Goal: Information Seeking & Learning: Learn about a topic

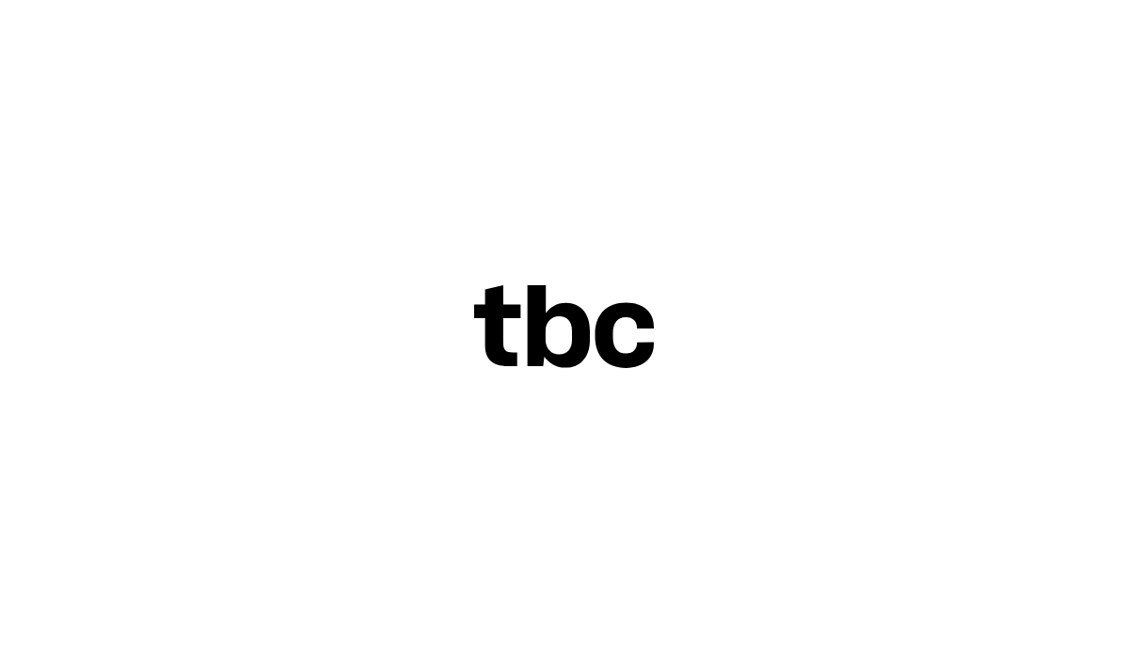
scroll to position [0, 19]
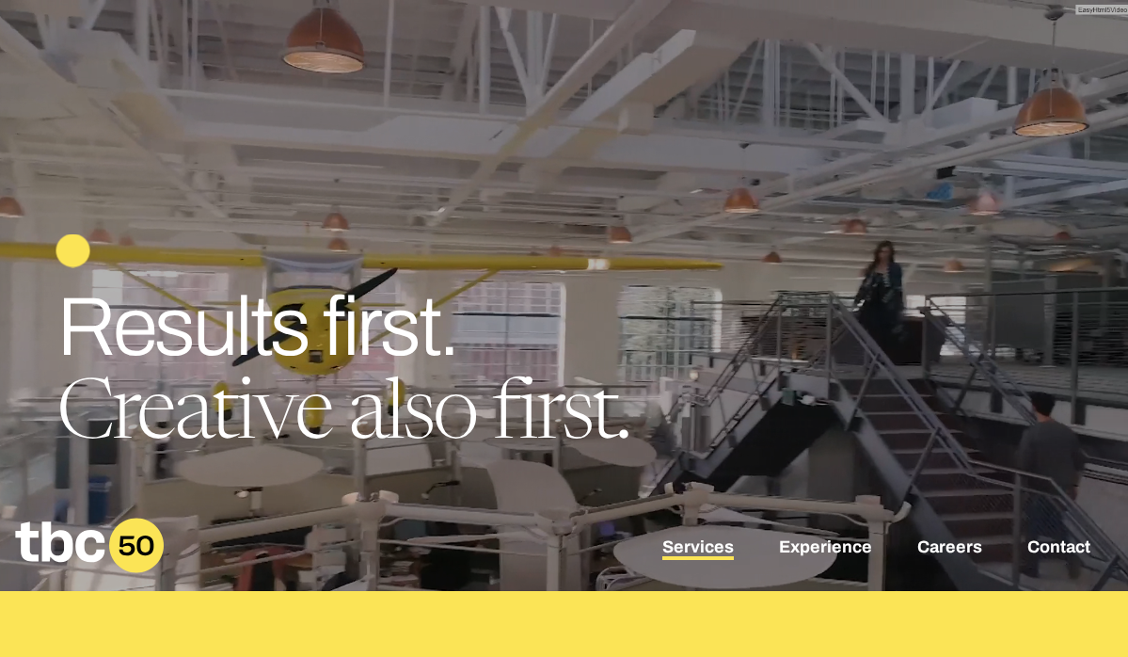
click at [677, 542] on link "Services" at bounding box center [698, 548] width 72 height 23
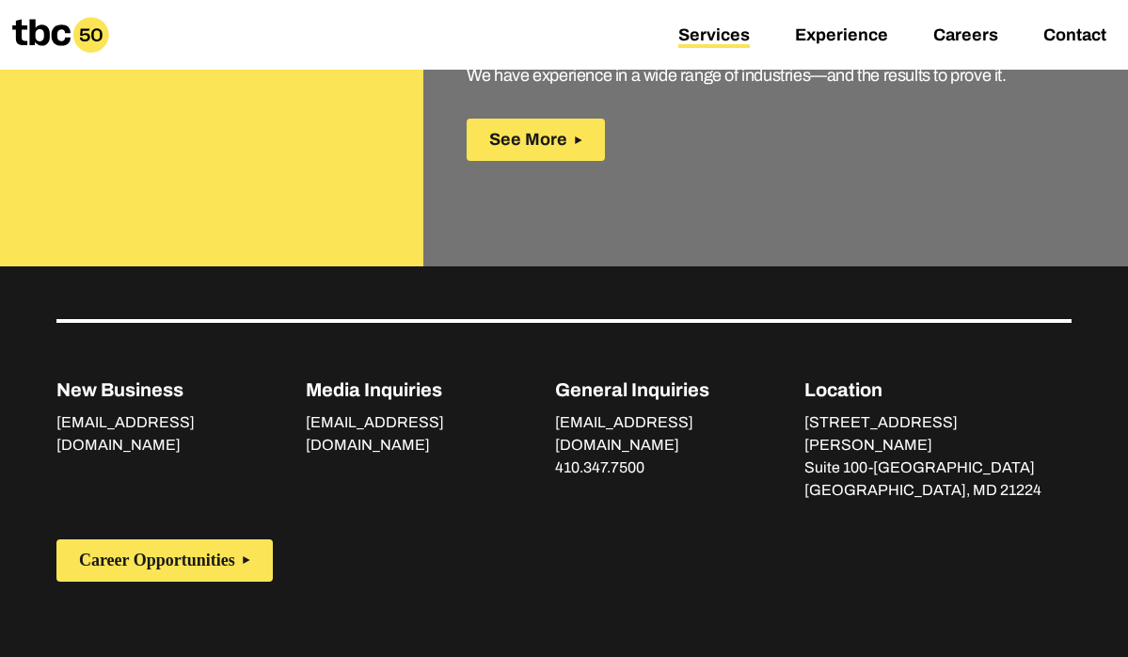
scroll to position [3380, 0]
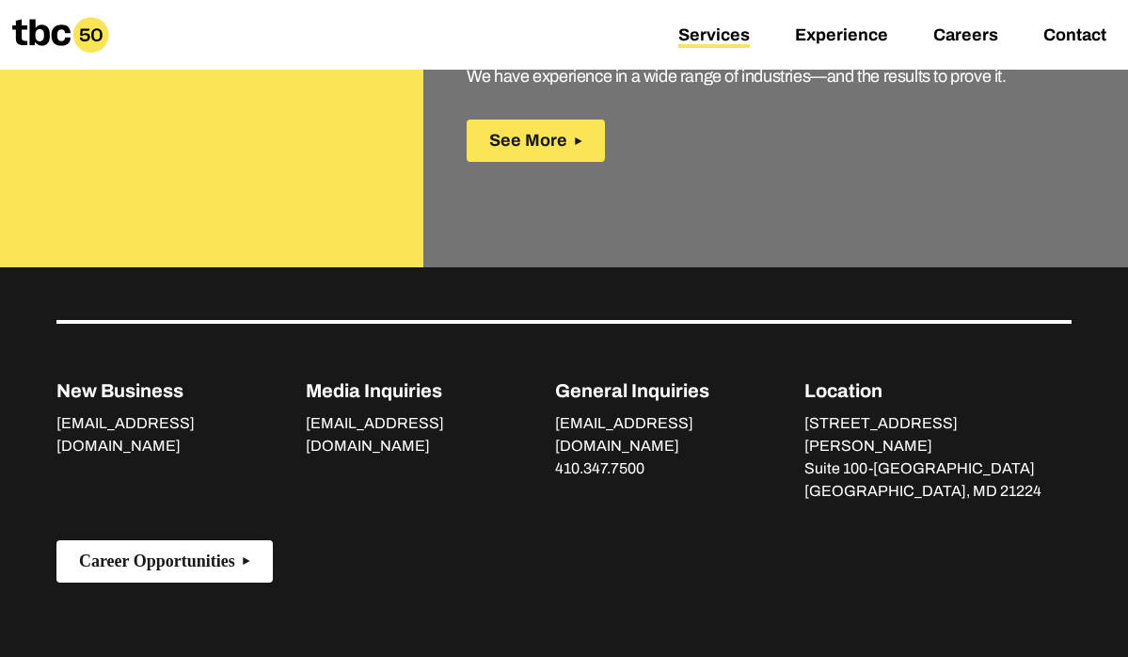
click at [199, 551] on span "Career Opportunities" at bounding box center [157, 561] width 156 height 20
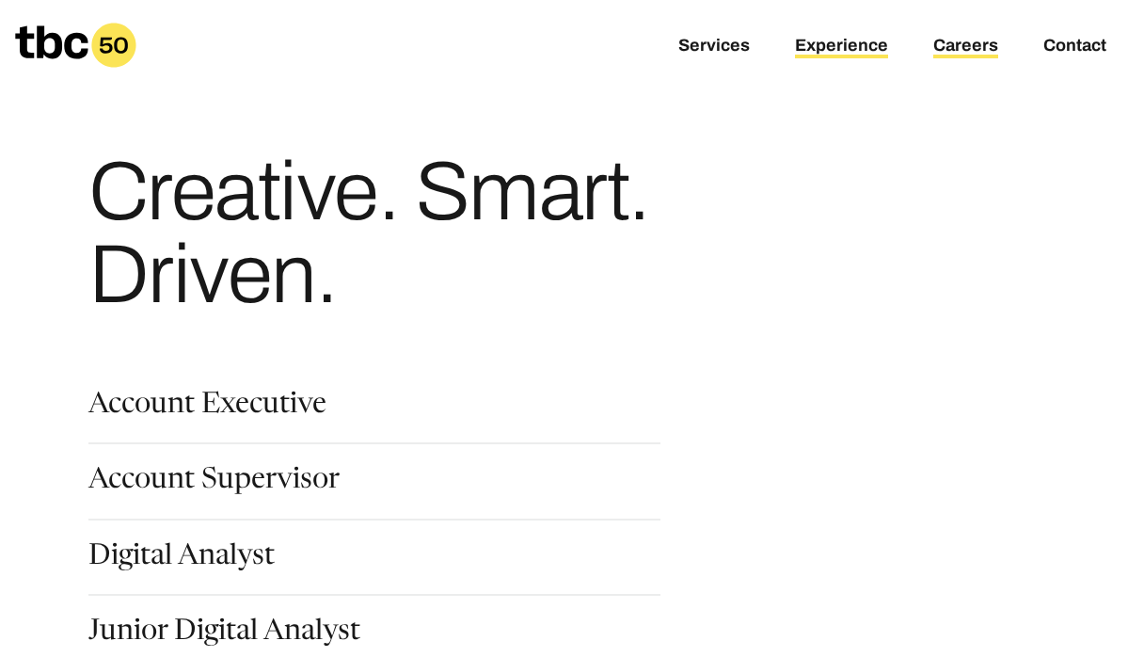
click at [849, 42] on link "Experience" at bounding box center [841, 47] width 93 height 23
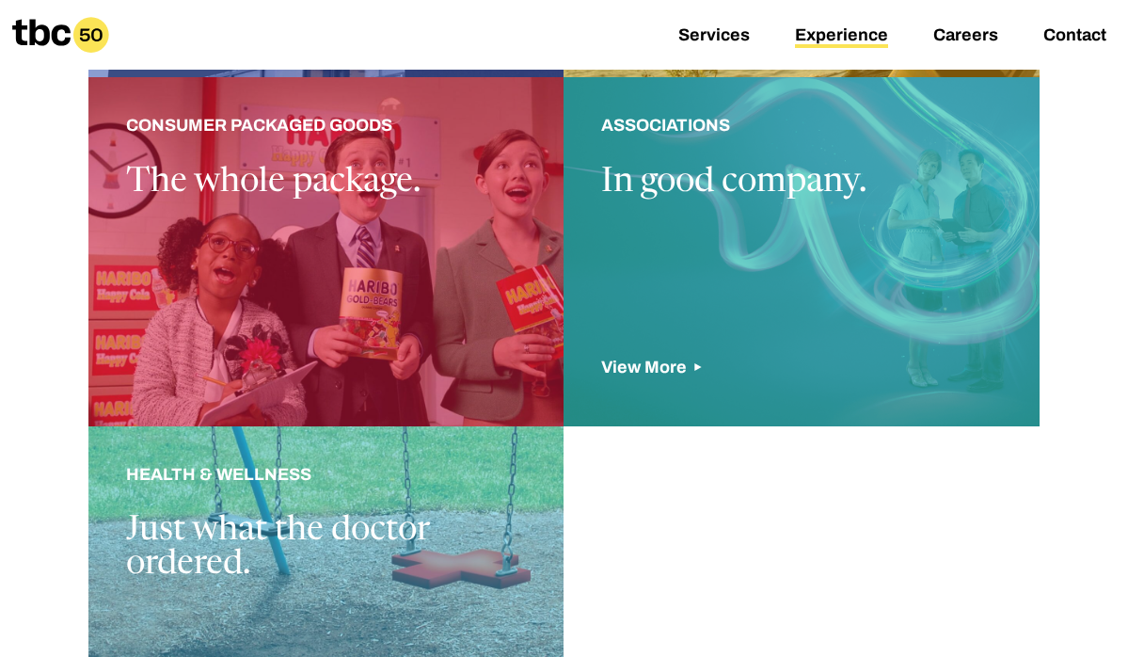
scroll to position [1534, 0]
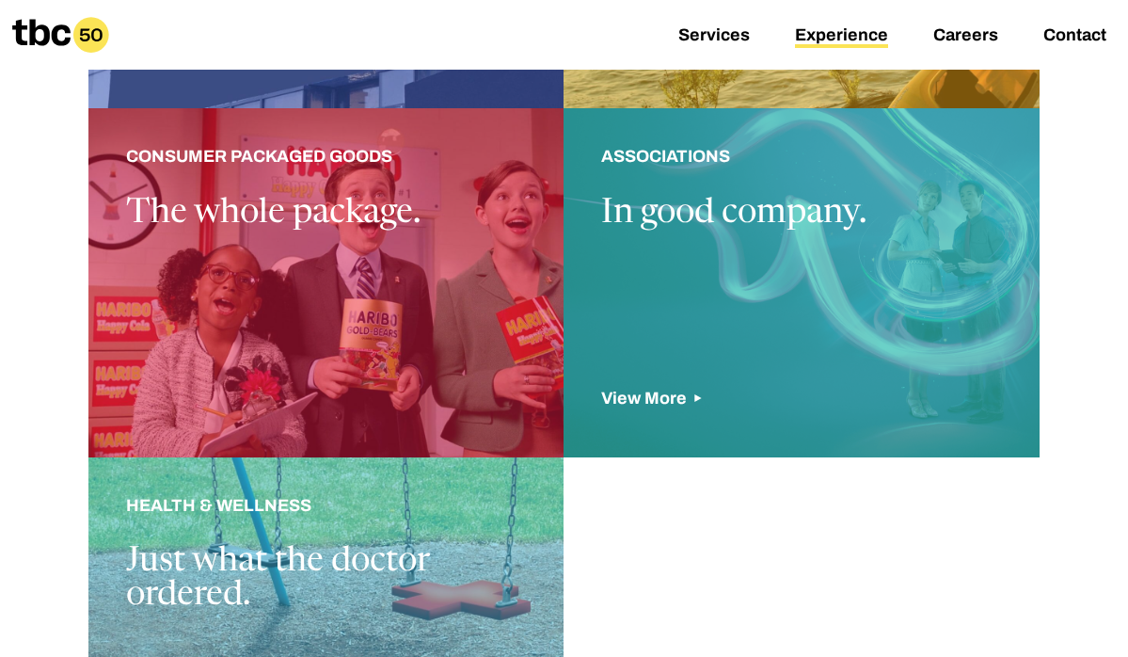
click at [699, 160] on div at bounding box center [802, 282] width 476 height 348
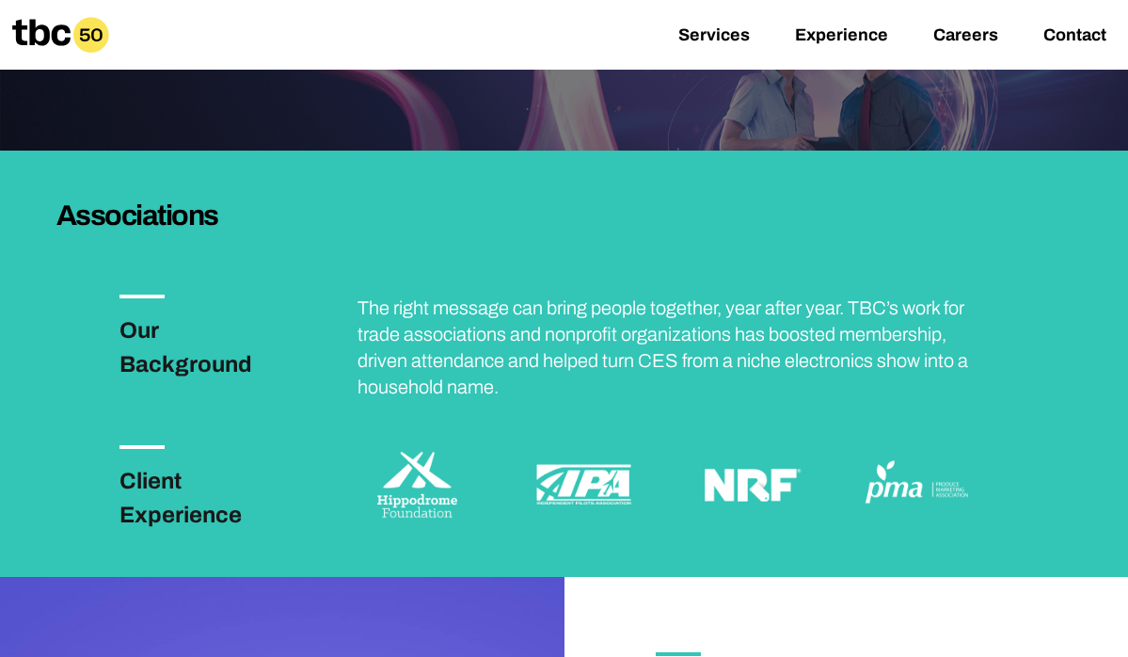
scroll to position [243, 0]
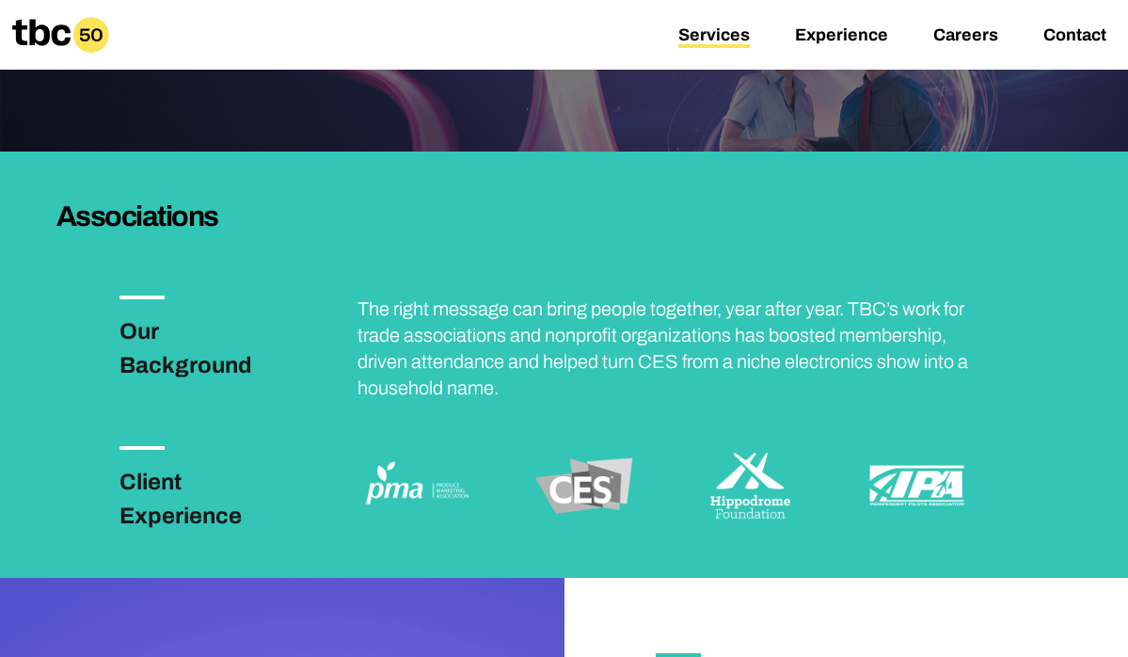
click at [713, 34] on link "Services" at bounding box center [714, 36] width 72 height 23
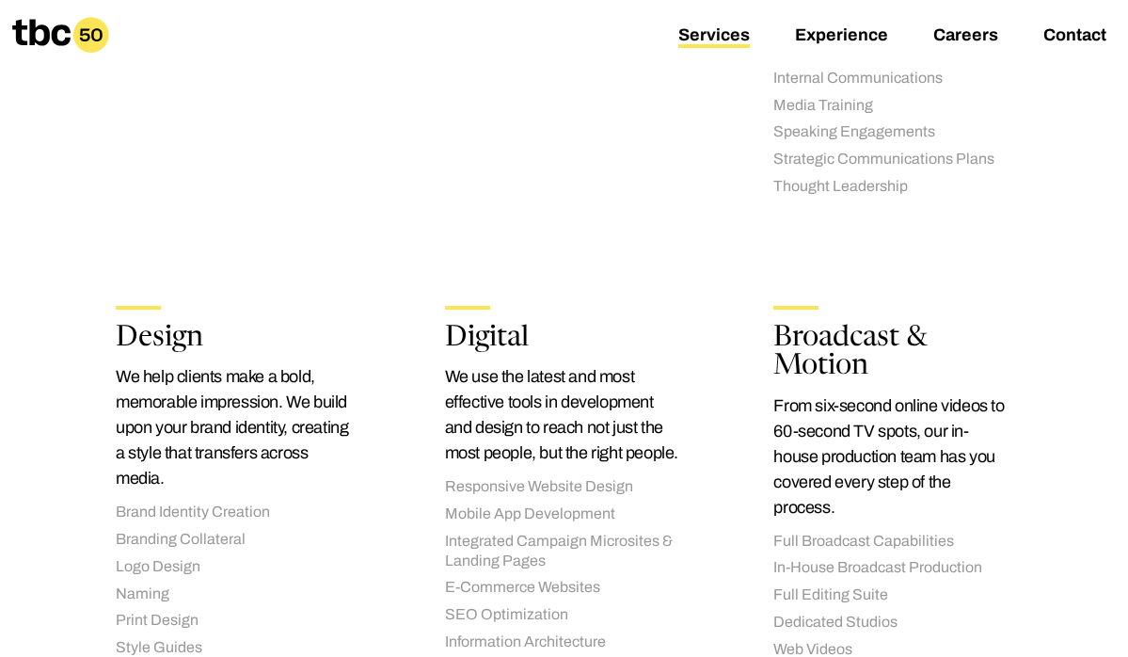
scroll to position [1749, 0]
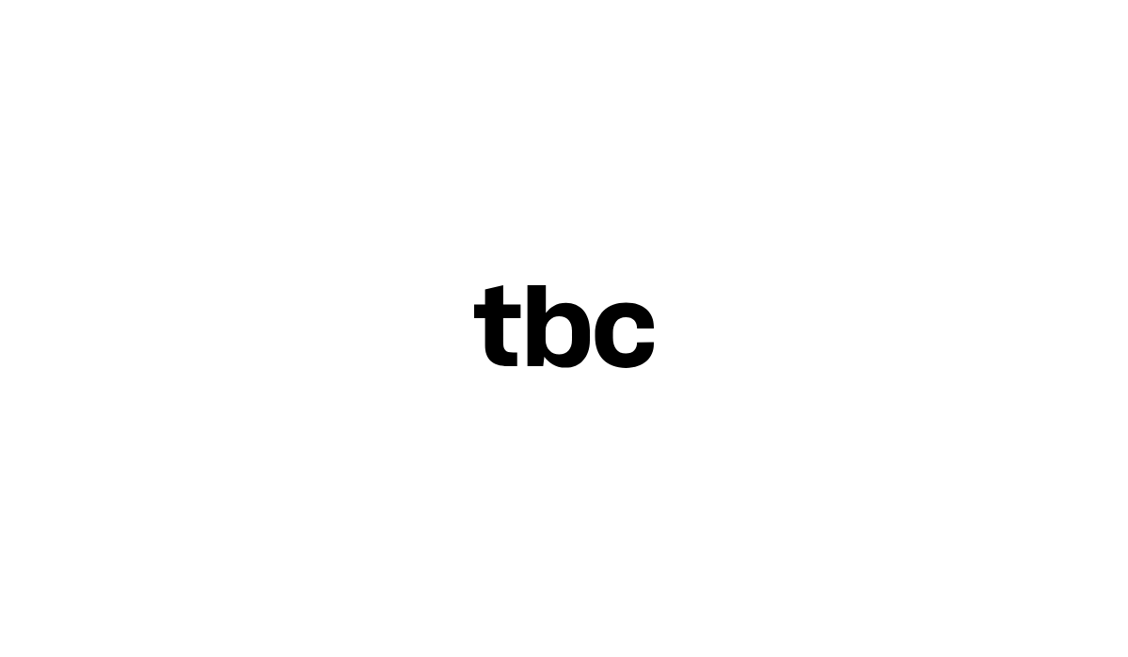
scroll to position [0, 19]
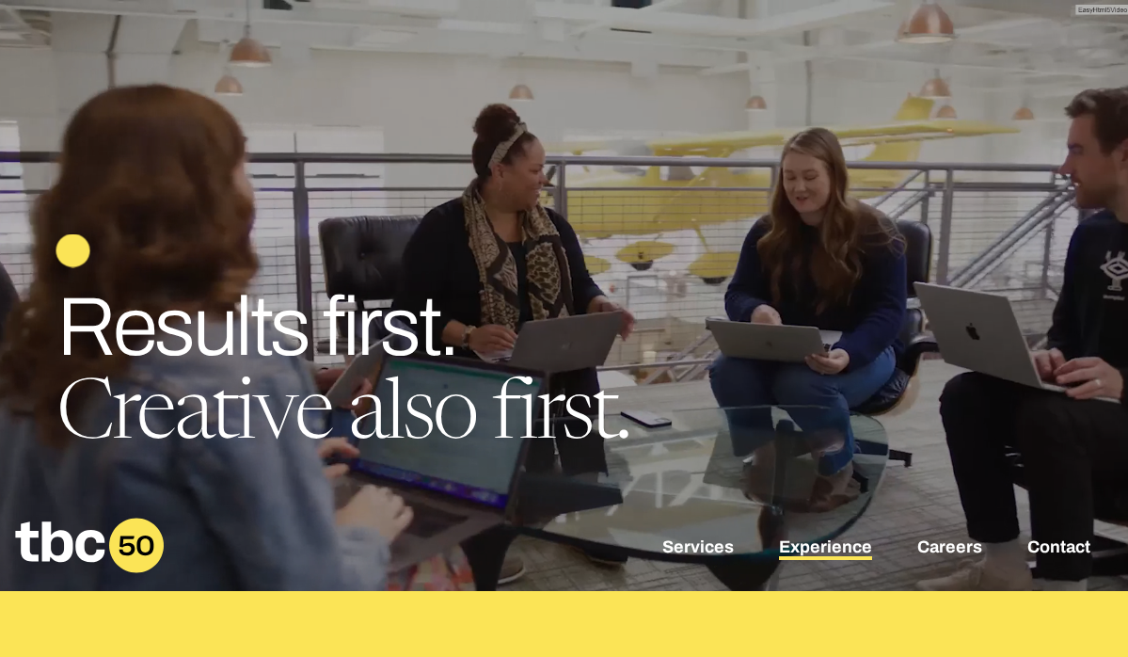
click at [811, 548] on link "Experience" at bounding box center [825, 548] width 93 height 23
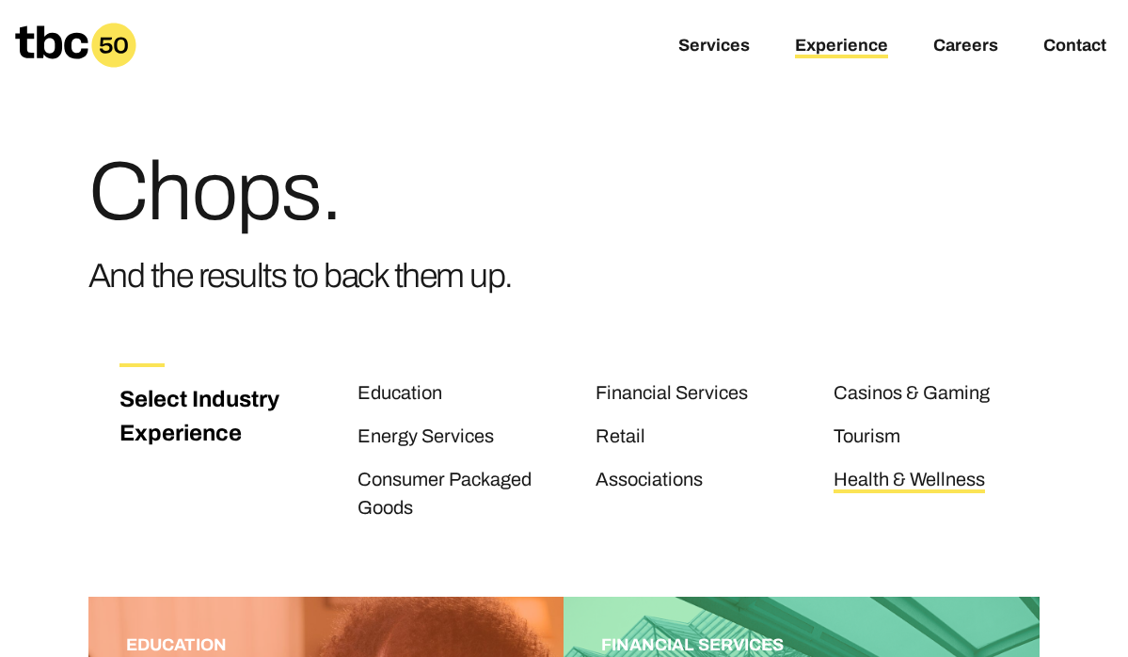
click at [915, 478] on link "Health & Wellness" at bounding box center [909, 481] width 151 height 24
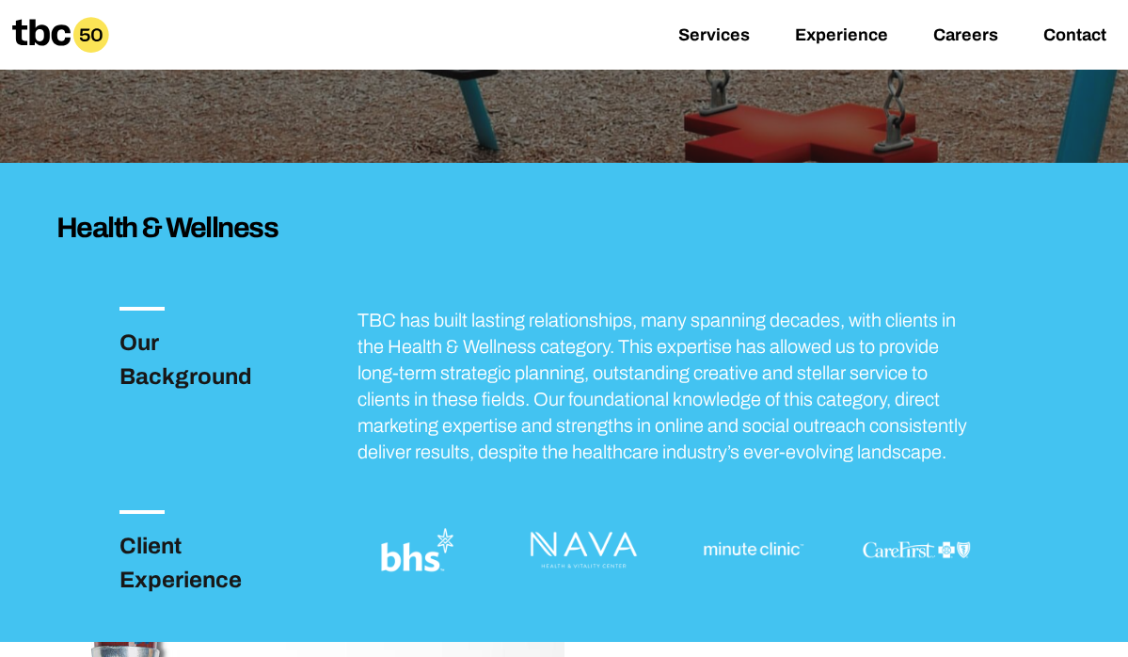
scroll to position [317, 0]
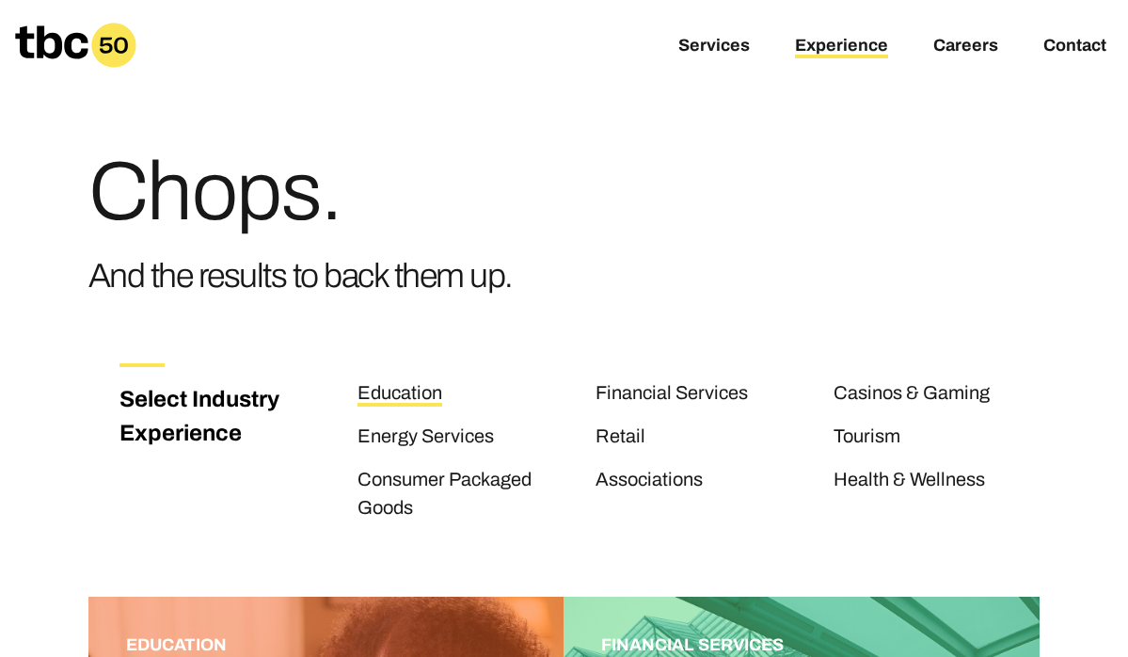
click at [412, 394] on link "Education" at bounding box center [400, 394] width 85 height 24
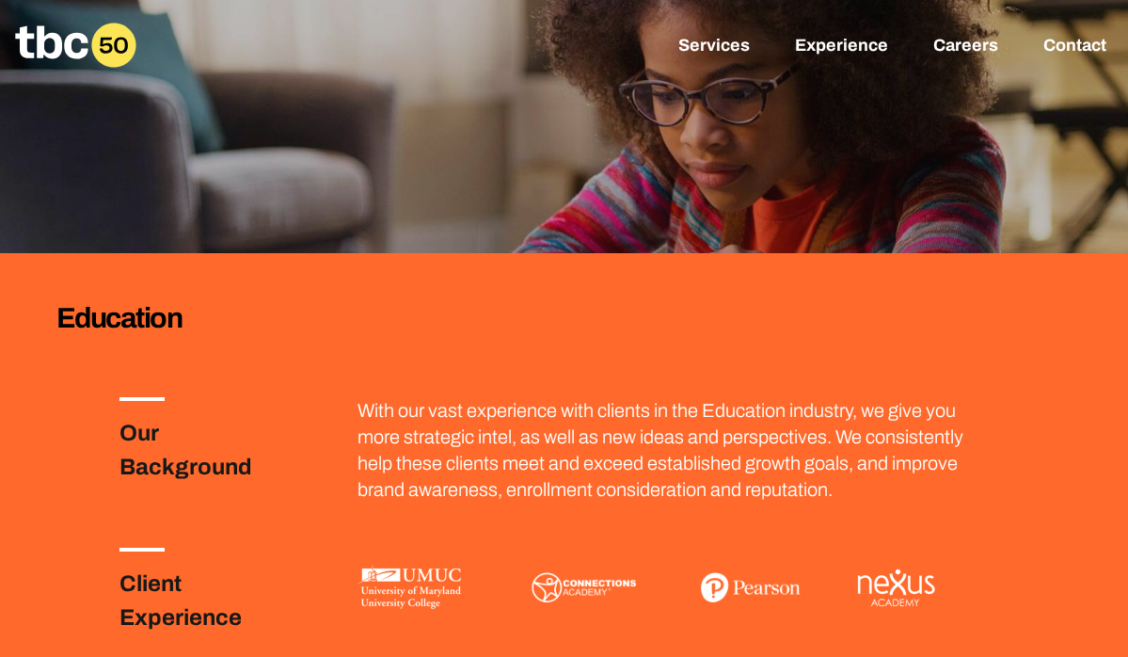
scroll to position [223, 0]
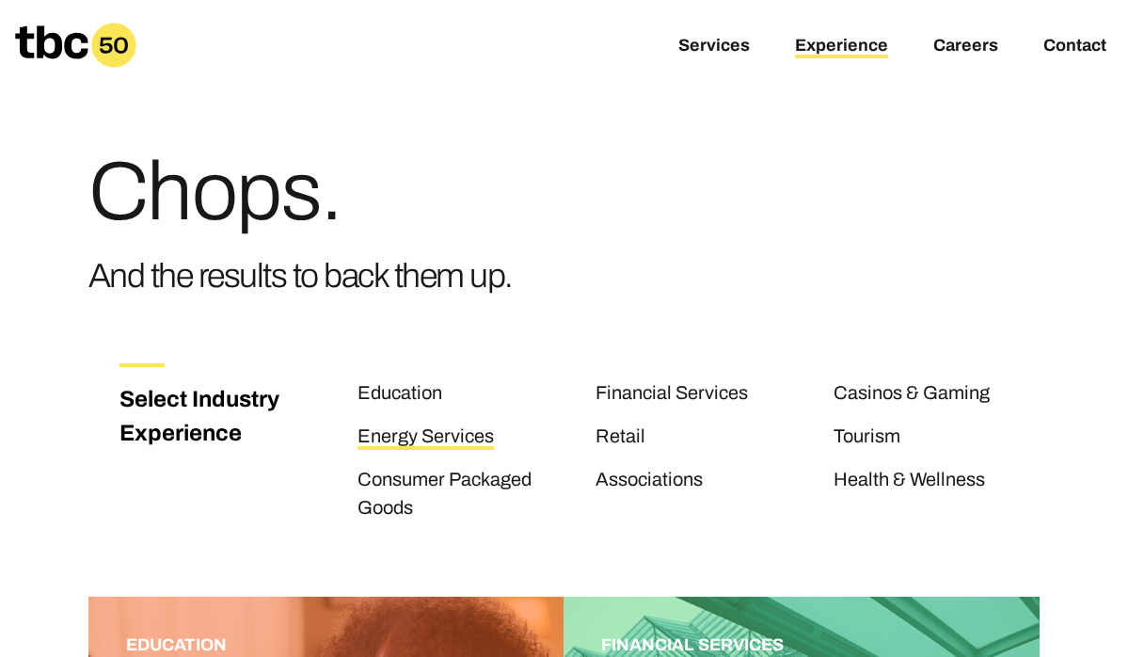
click at [480, 435] on link "Energy Services" at bounding box center [426, 437] width 136 height 24
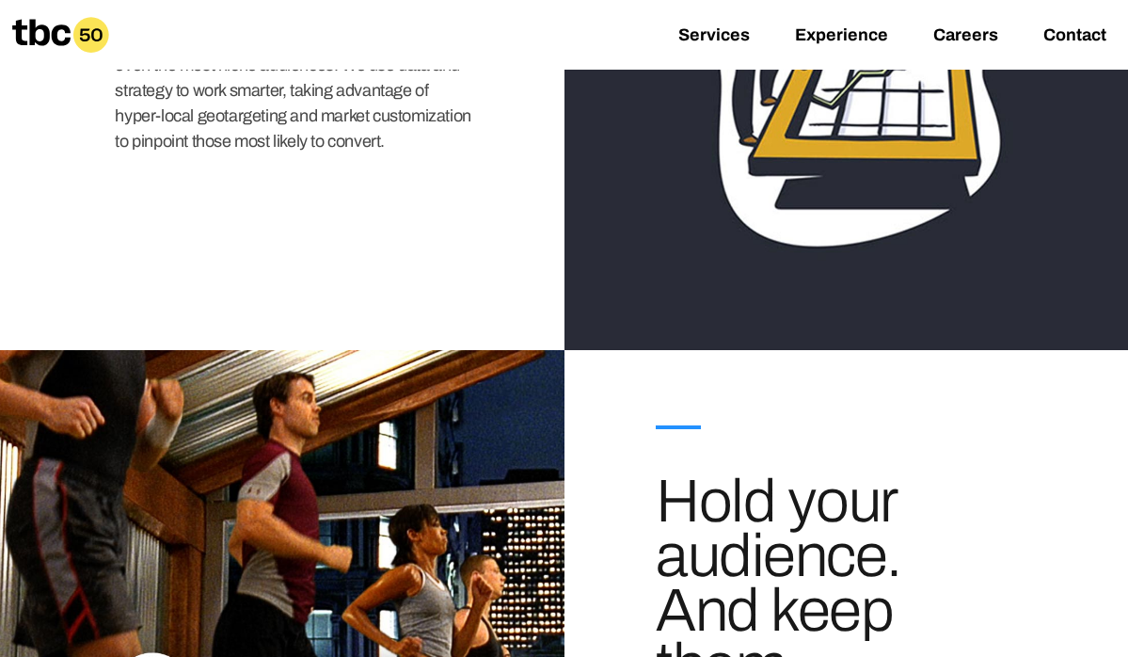
scroll to position [1768, 0]
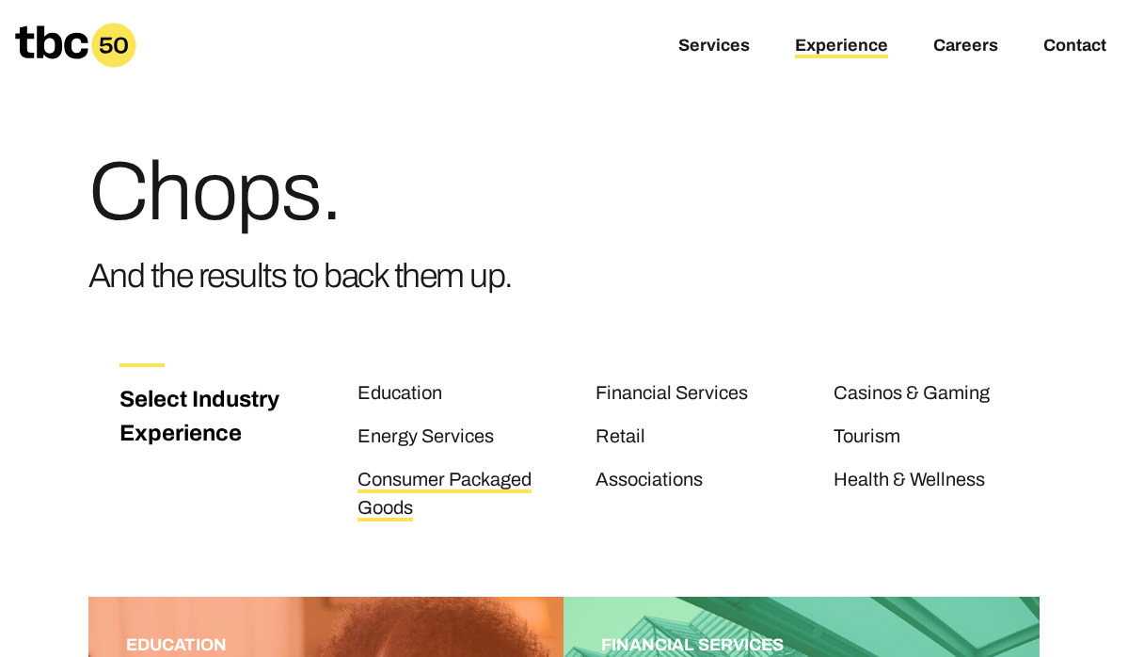
click at [457, 478] on link "Consumer Packaged Goods" at bounding box center [445, 495] width 174 height 53
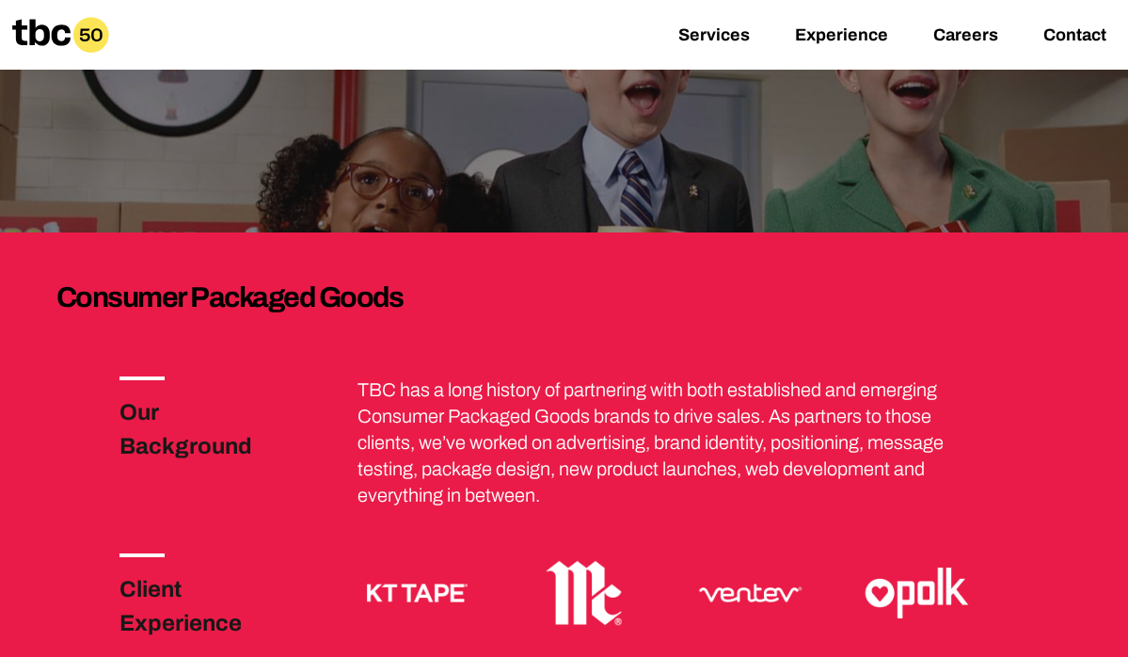
scroll to position [231, 0]
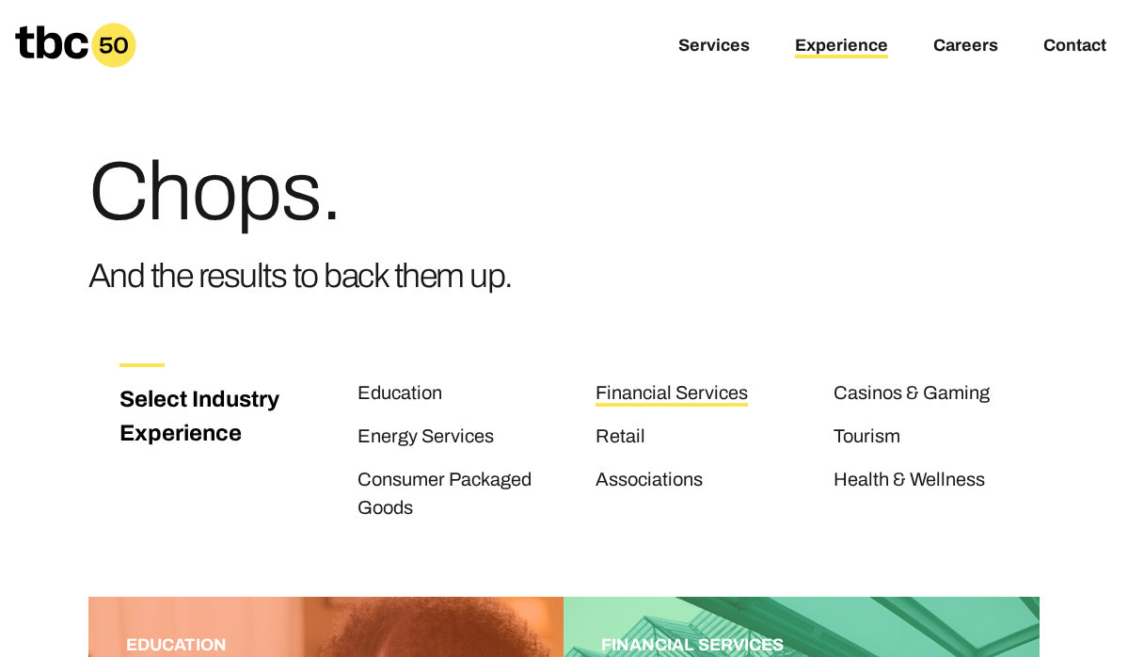
click at [636, 390] on link "Financial Services" at bounding box center [672, 394] width 152 height 24
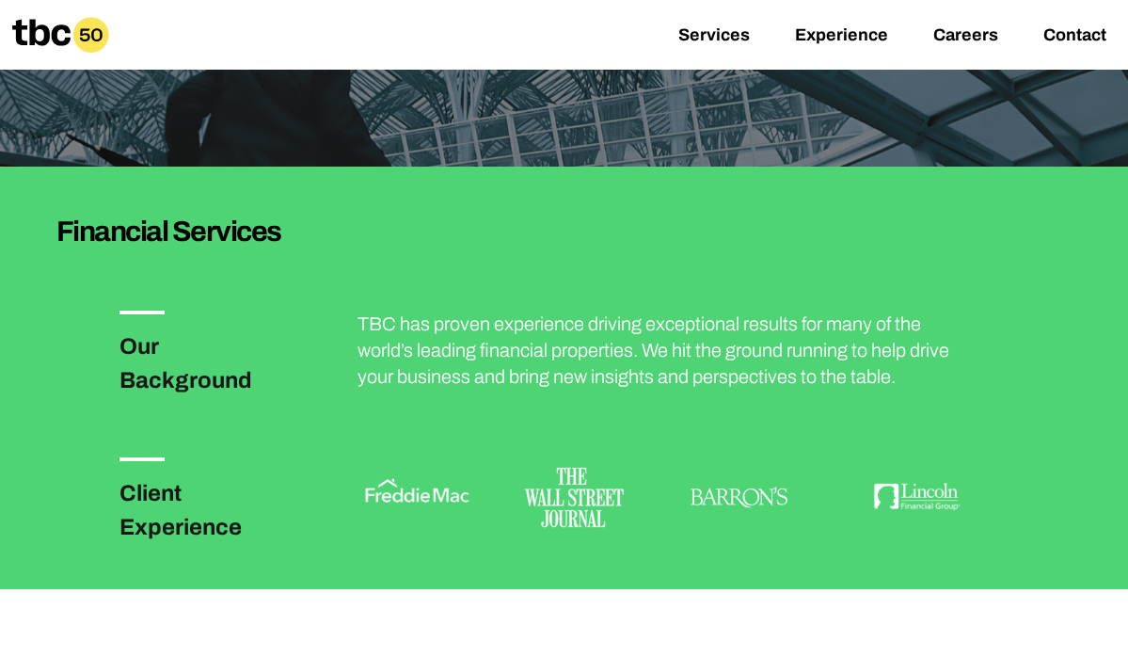
scroll to position [228, 0]
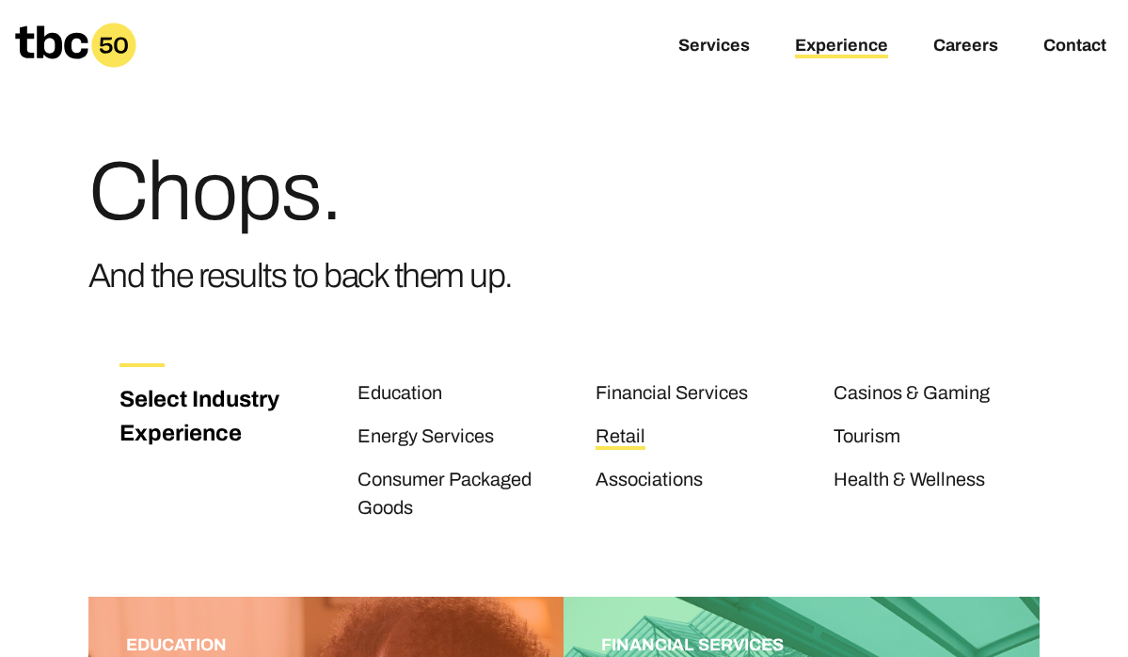
click at [614, 433] on link "Retail" at bounding box center [621, 437] width 50 height 24
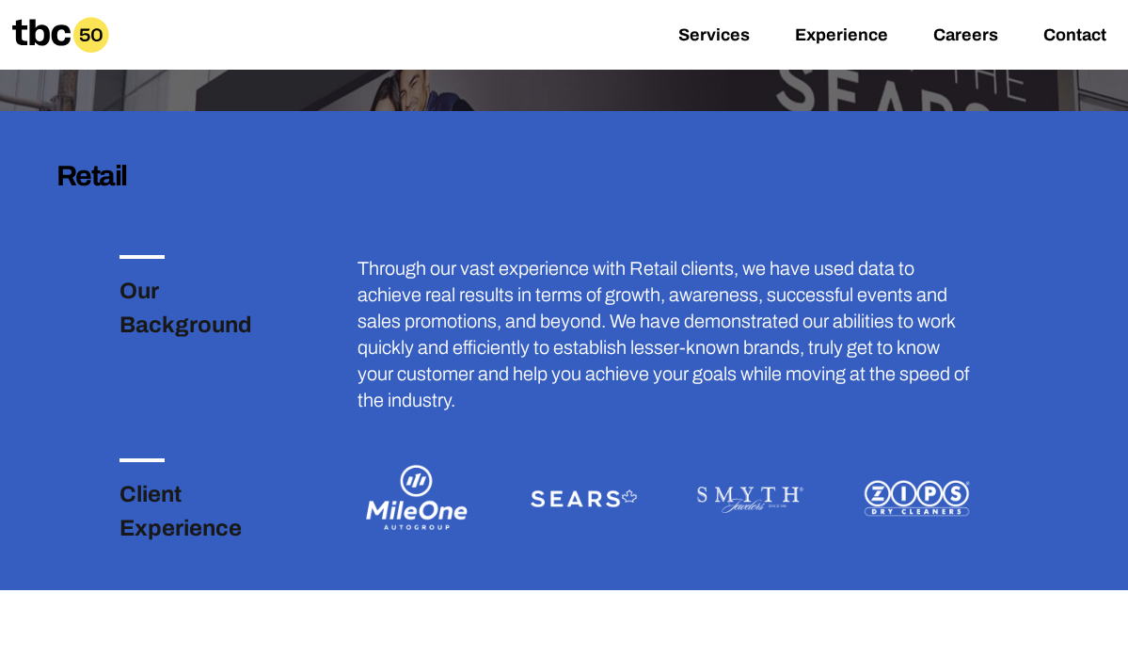
scroll to position [288, 0]
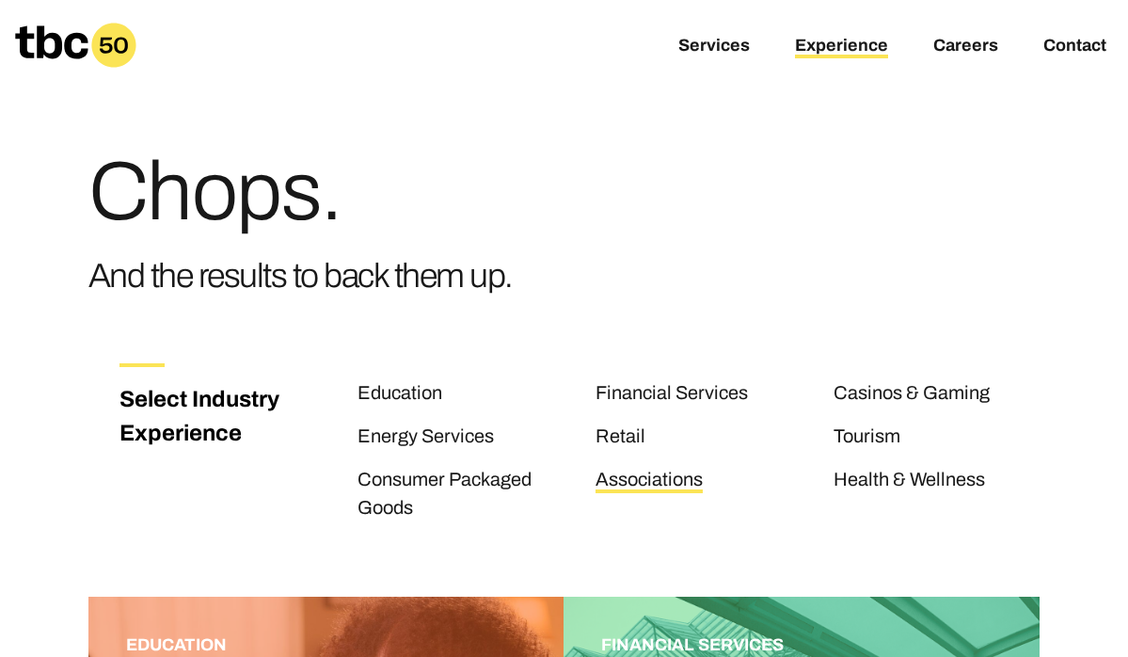
click at [627, 481] on link "Associations" at bounding box center [649, 481] width 107 height 24
click at [895, 391] on link "Casinos & Gaming" at bounding box center [912, 394] width 156 height 24
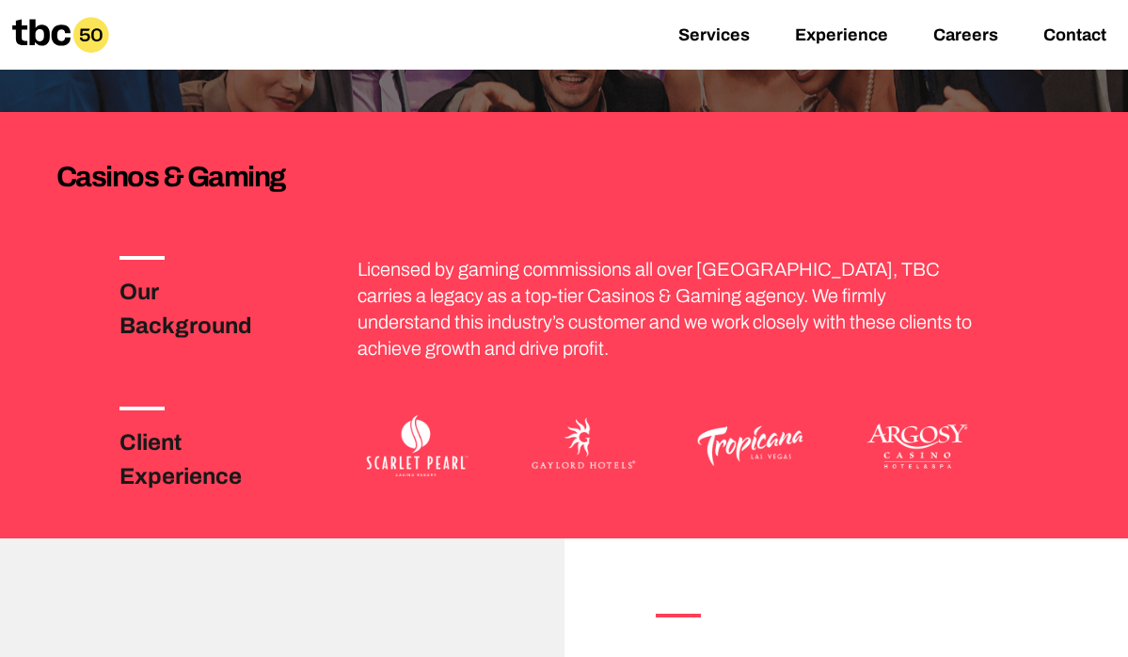
scroll to position [284, 0]
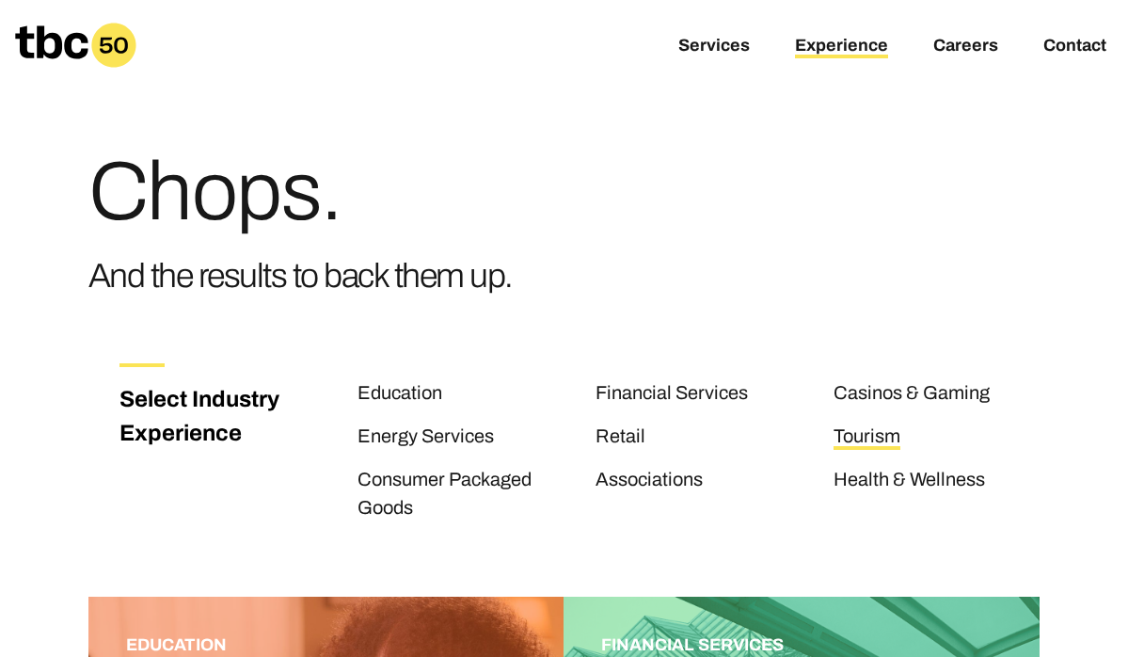
click at [856, 433] on link "Tourism" at bounding box center [867, 437] width 67 height 24
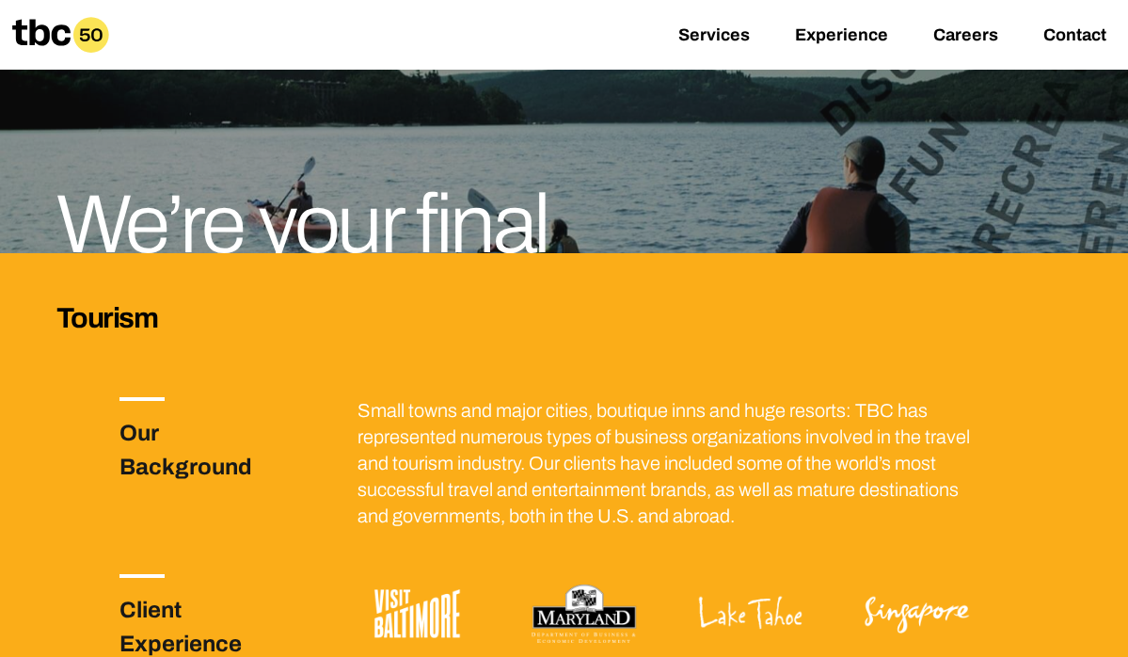
scroll to position [284, 0]
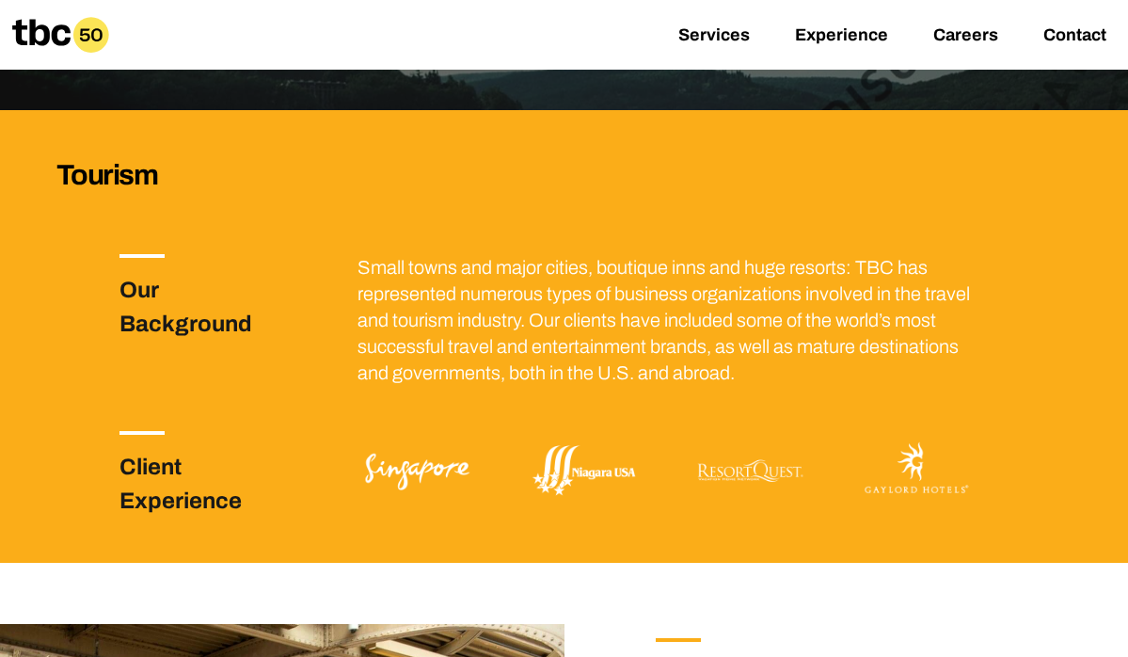
click at [405, 474] on img at bounding box center [418, 471] width 120 height 80
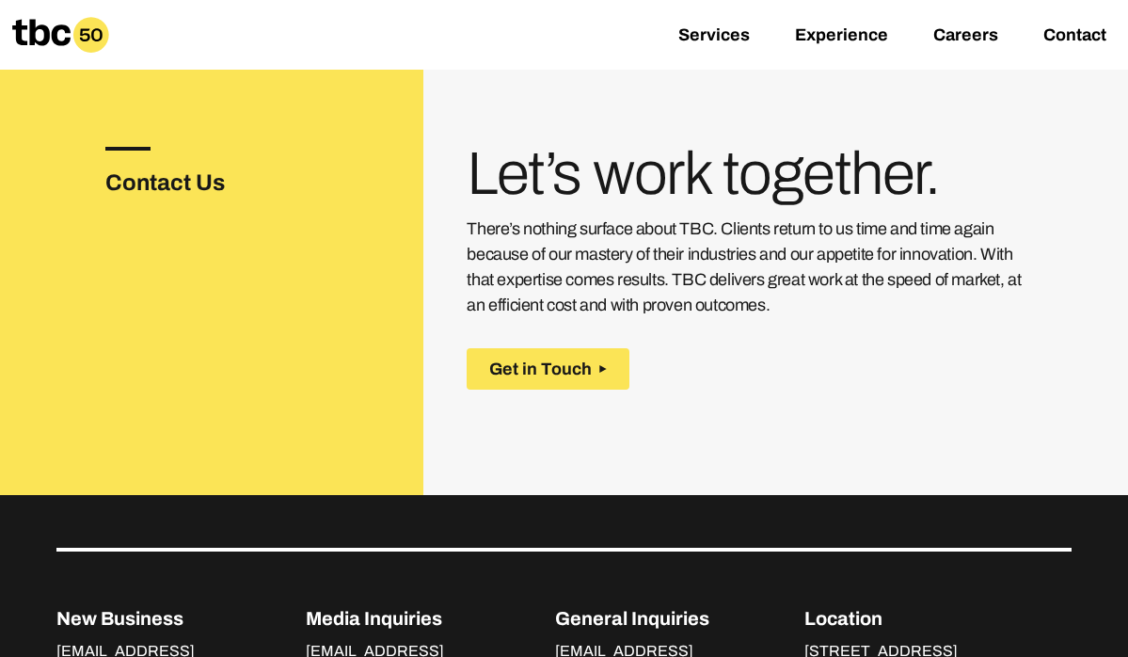
scroll to position [2880, 0]
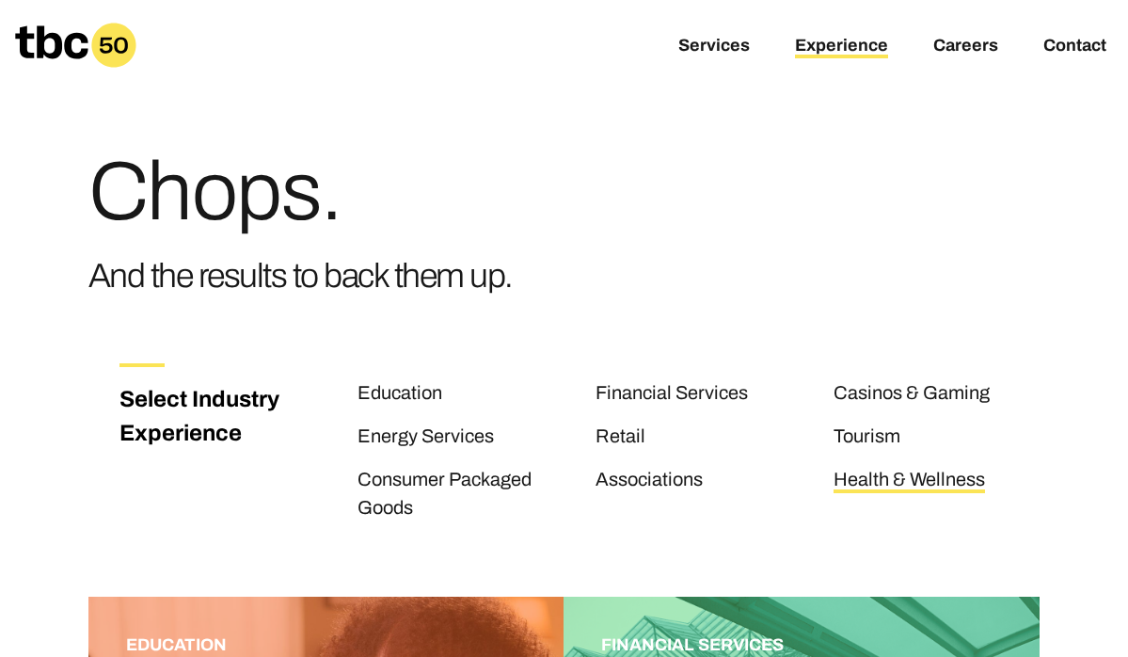
click at [897, 481] on link "Health & Wellness" at bounding box center [909, 481] width 151 height 24
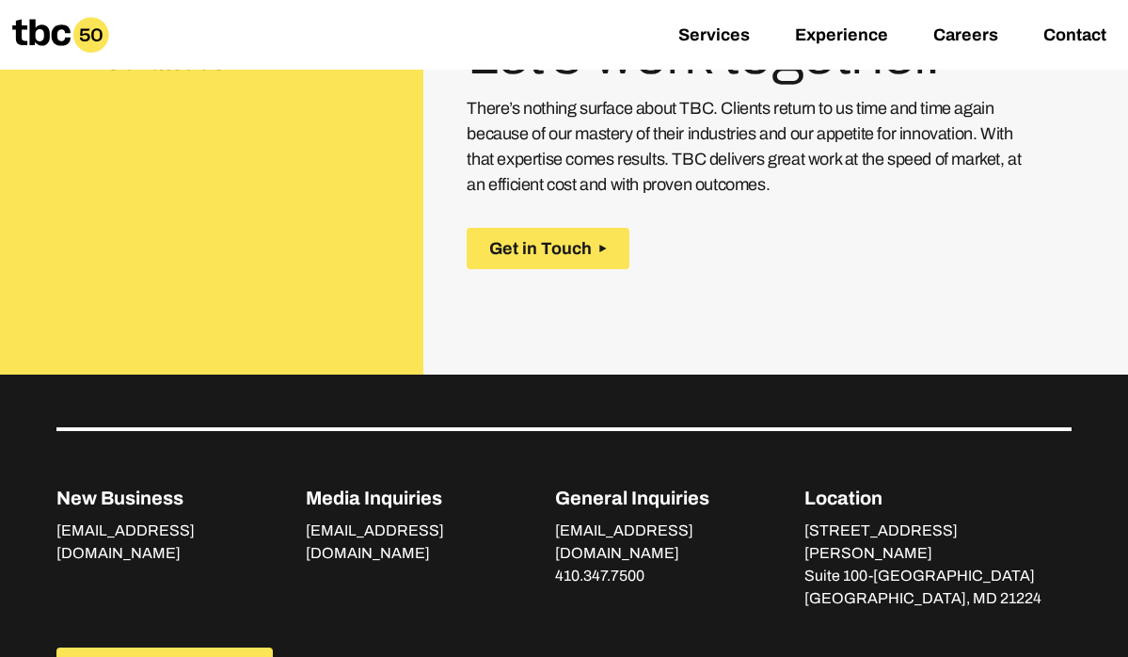
scroll to position [2854, 0]
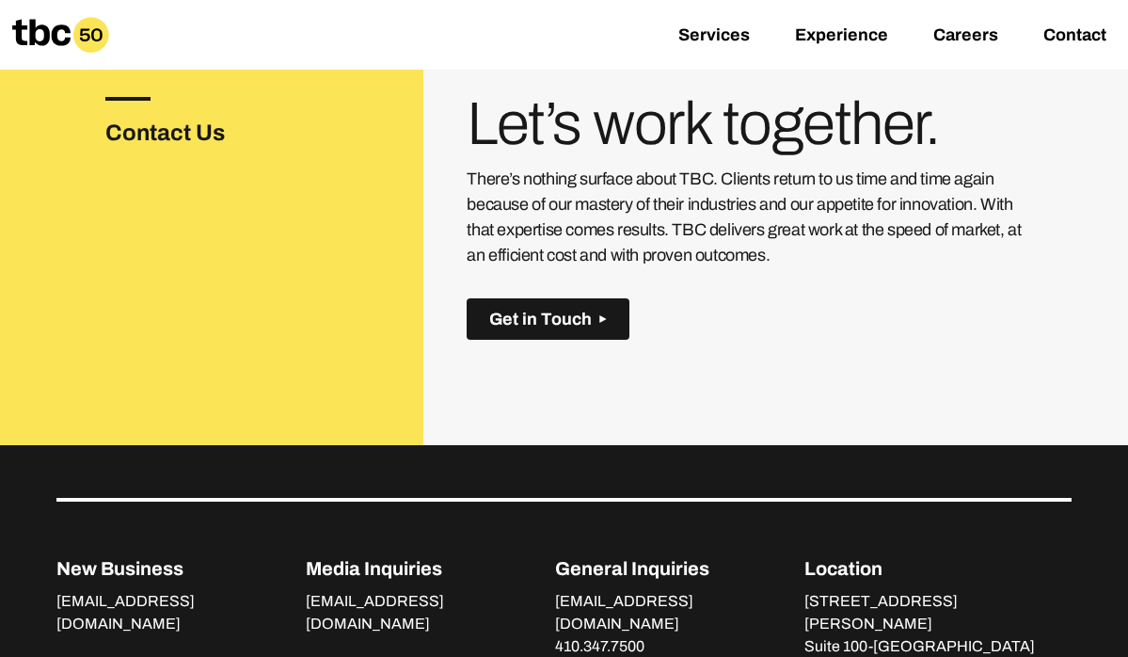
click at [536, 304] on button "Get in Touch" at bounding box center [548, 319] width 163 height 42
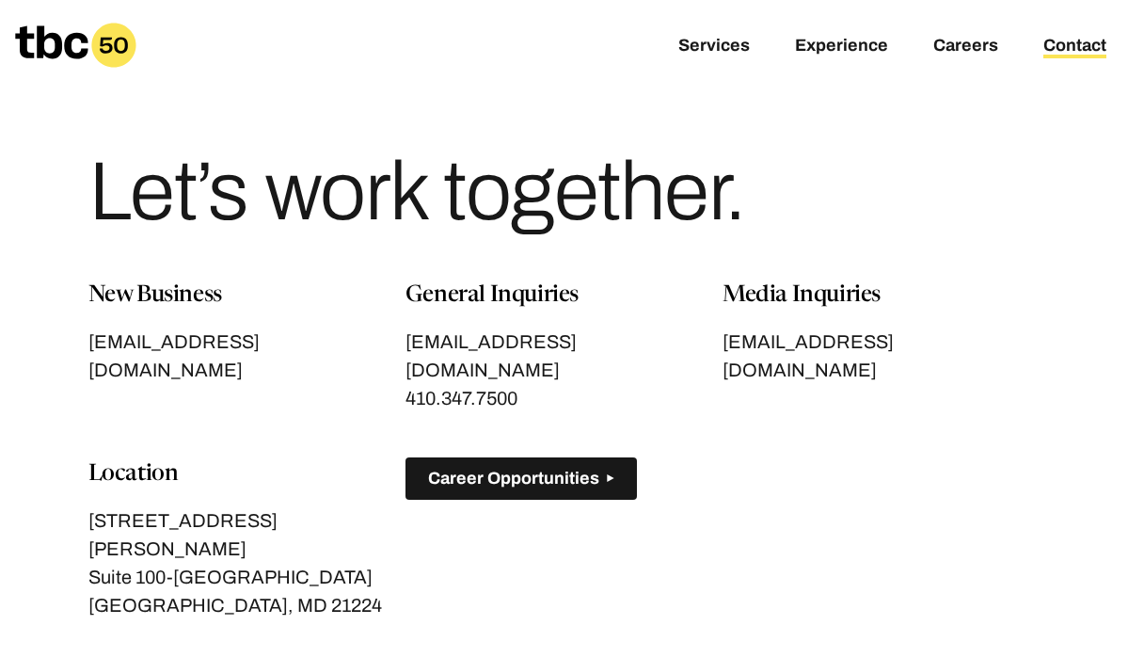
click at [534, 469] on span "Career Opportunities" at bounding box center [513, 479] width 171 height 20
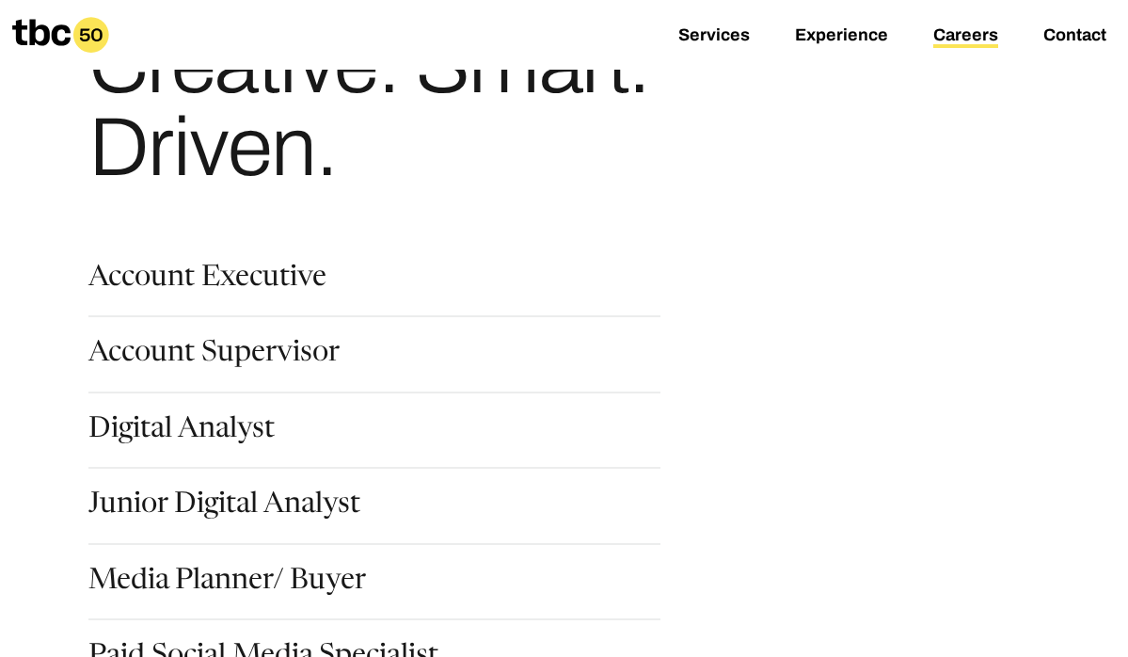
scroll to position [276, 0]
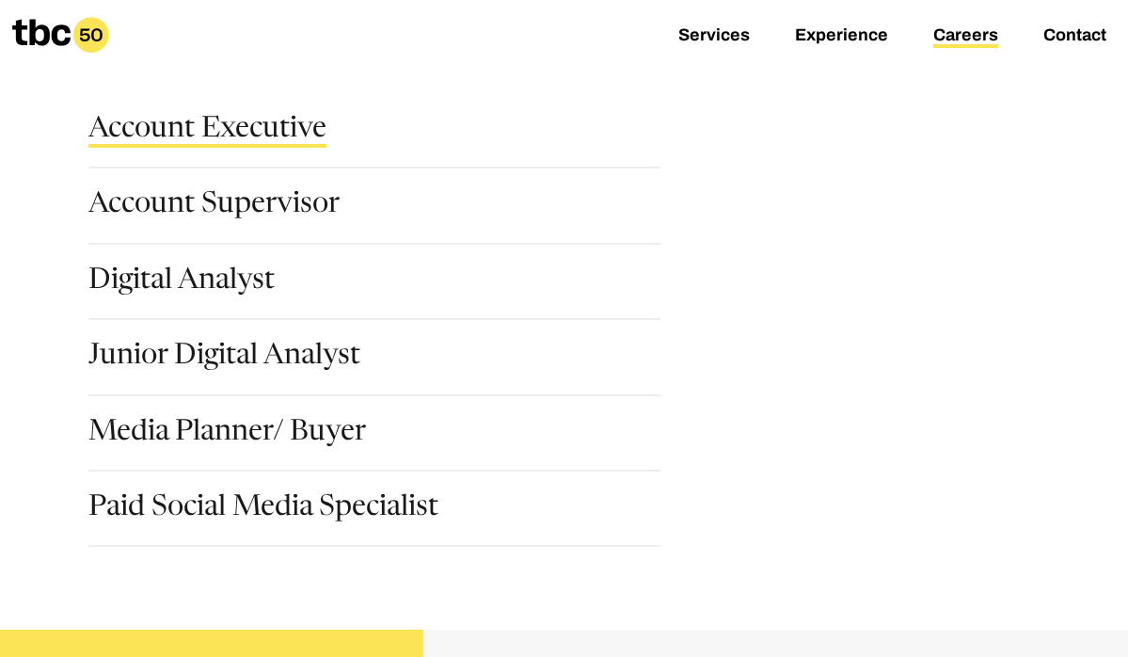
click at [254, 135] on link "Account Executive" at bounding box center [207, 132] width 238 height 32
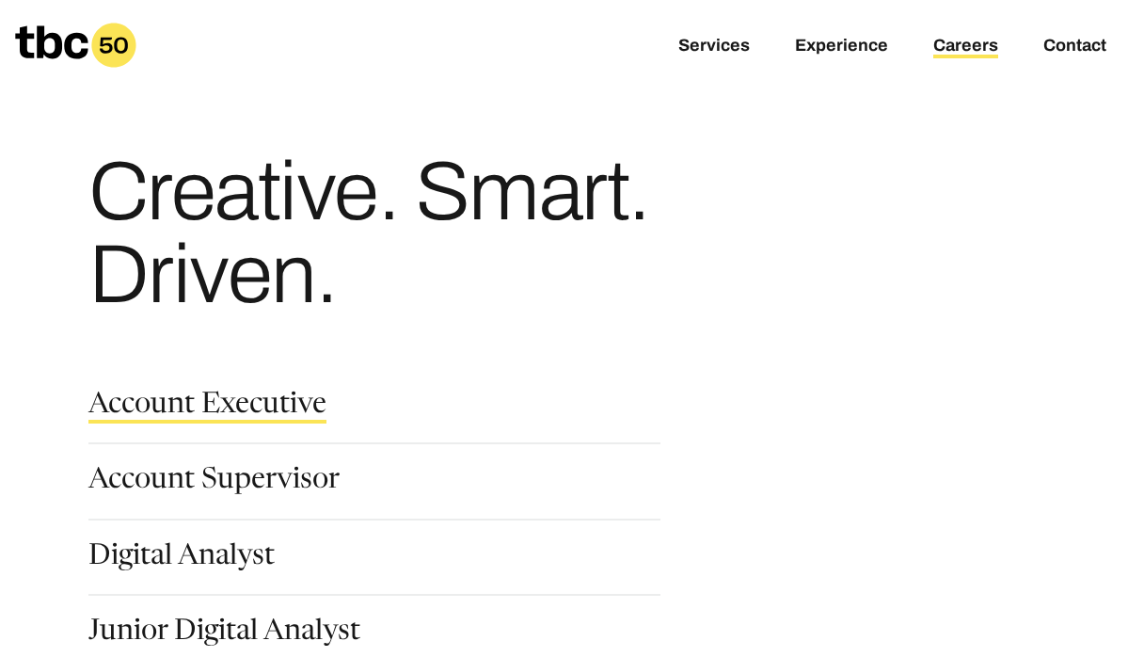
click at [143, 410] on link "Account Executive" at bounding box center [207, 407] width 238 height 32
